Goal: Information Seeking & Learning: Learn about a topic

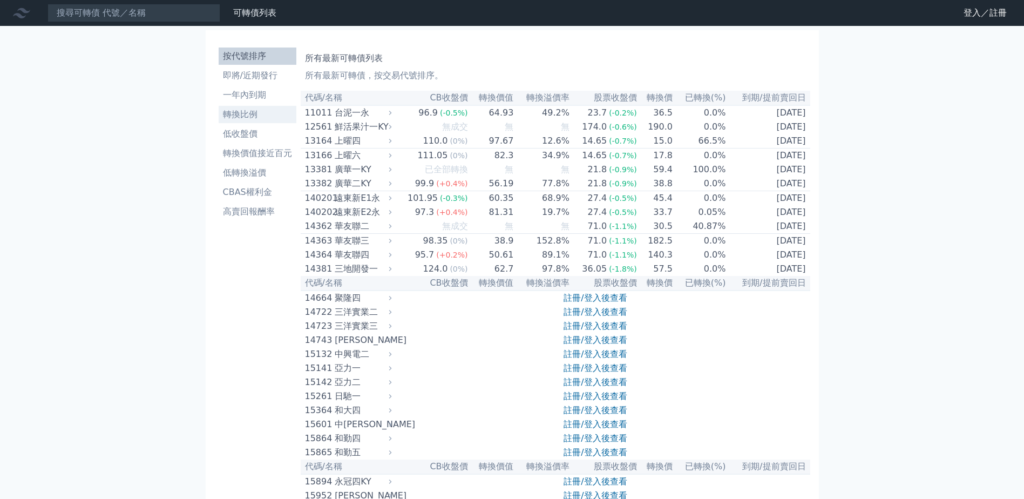
click at [252, 114] on li "轉換比例" at bounding box center [258, 114] width 78 height 13
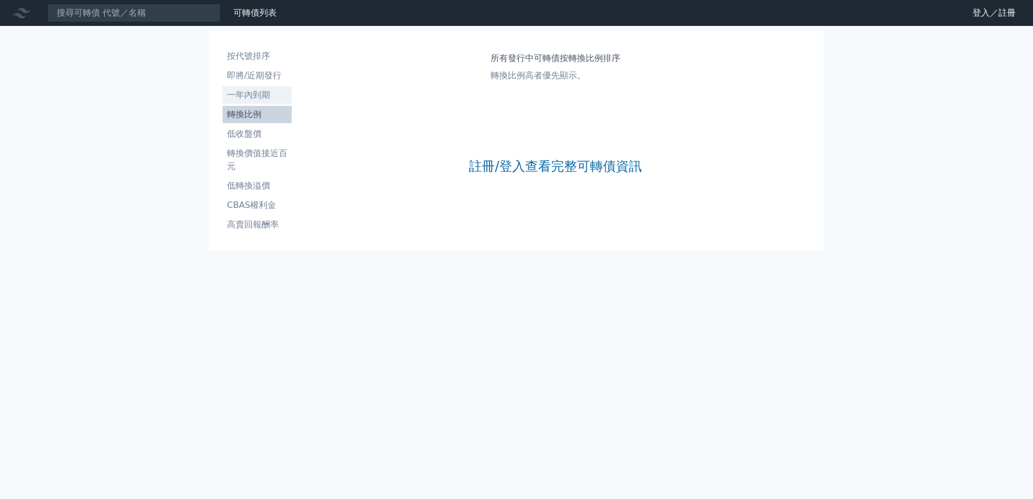
click at [252, 90] on li "一年內到期" at bounding box center [256, 95] width 69 height 13
click at [252, 77] on li "即將/近期發行" at bounding box center [256, 75] width 69 height 13
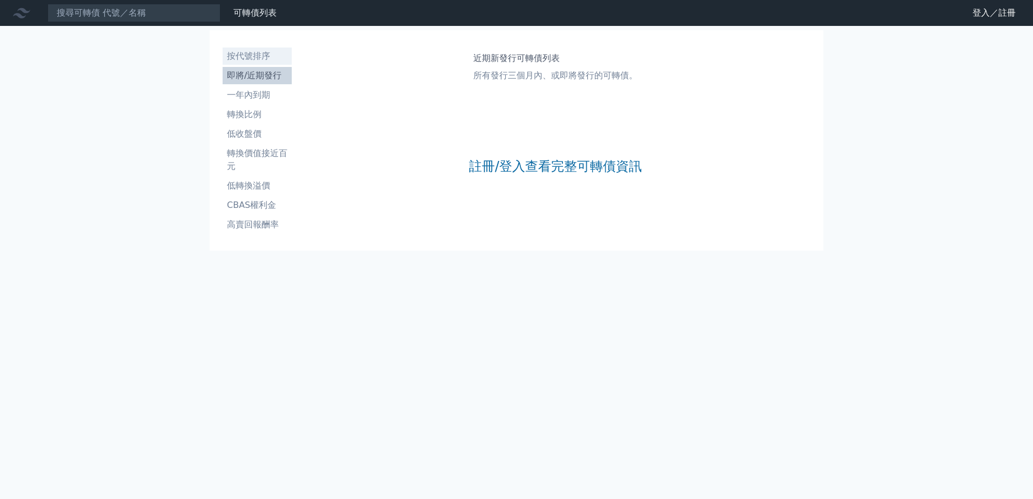
click at [255, 56] on li "按代號排序" at bounding box center [256, 56] width 69 height 13
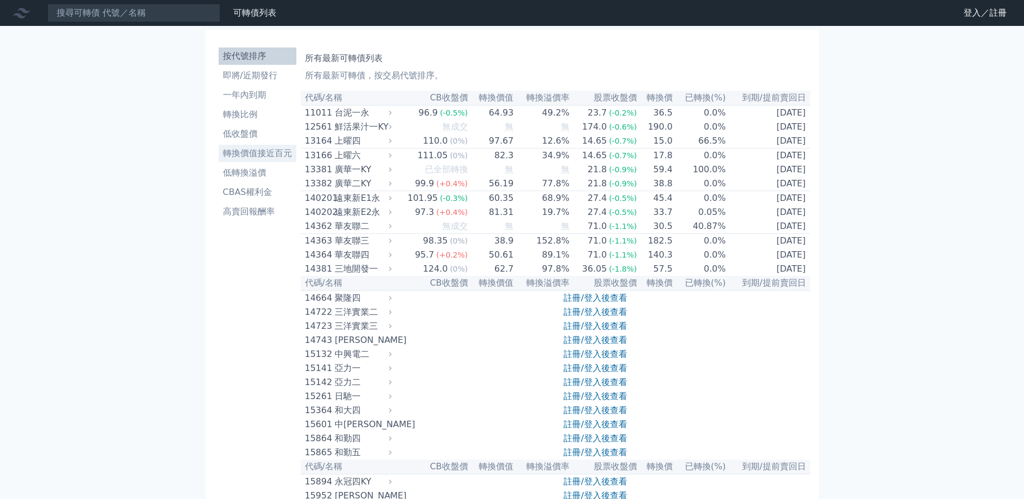
click at [276, 154] on li "轉換價值接近百元" at bounding box center [258, 153] width 78 height 13
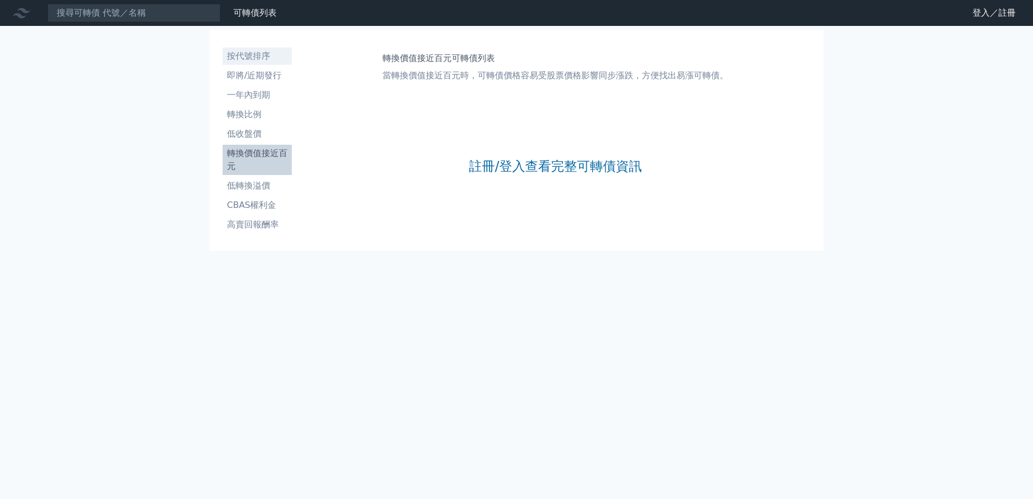
click at [259, 57] on li "按代號排序" at bounding box center [256, 56] width 69 height 13
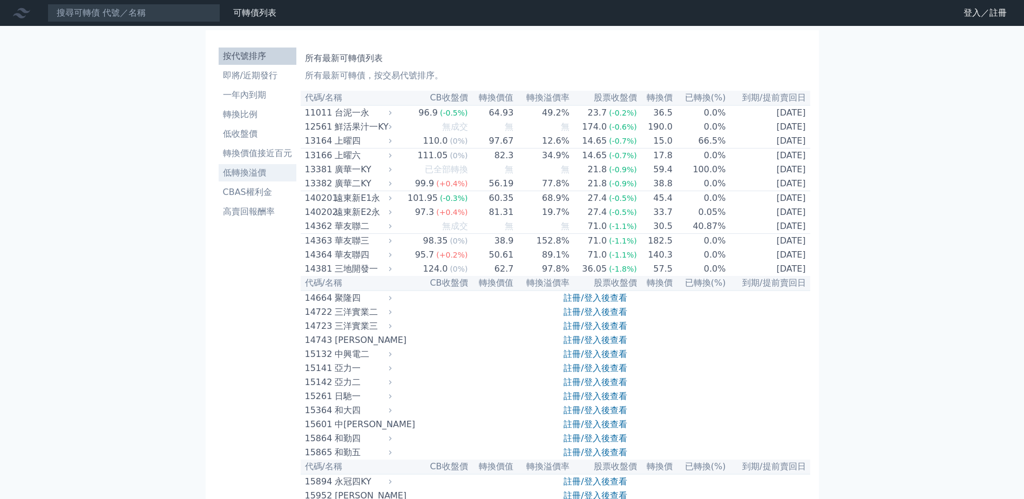
click at [253, 174] on li "低轉換溢價" at bounding box center [258, 172] width 78 height 13
